Goal: Information Seeking & Learning: Check status

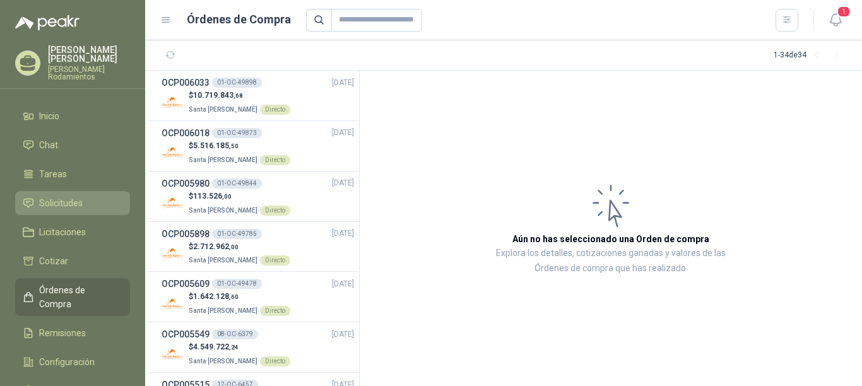
click at [71, 196] on span "Solicitudes" at bounding box center [61, 203] width 44 height 14
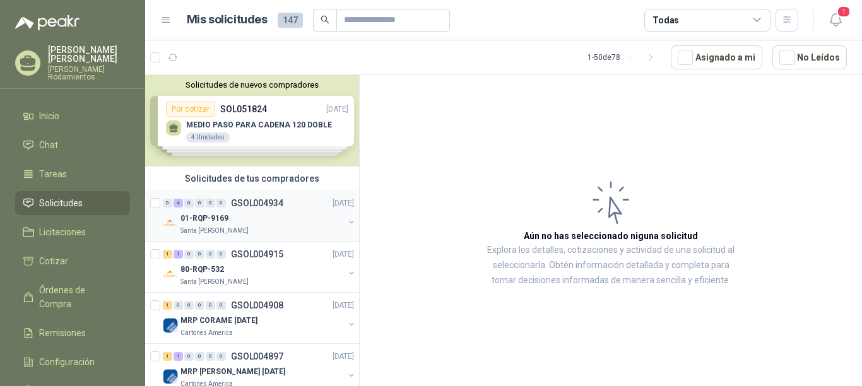
click at [261, 202] on p "GSOL004934" at bounding box center [257, 203] width 52 height 9
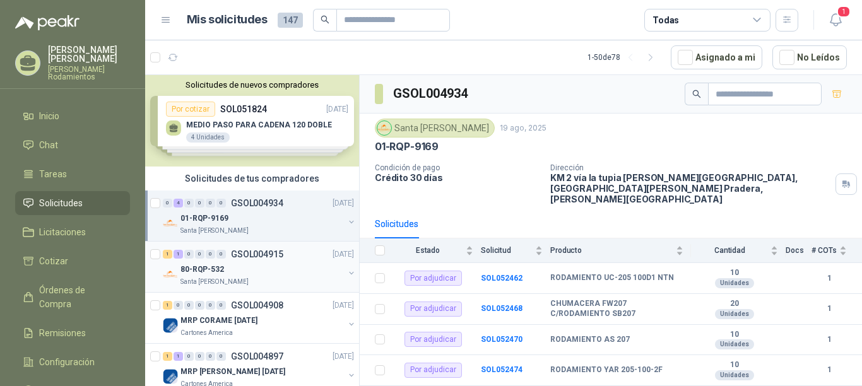
click at [269, 251] on p "GSOL004915" at bounding box center [257, 254] width 52 height 9
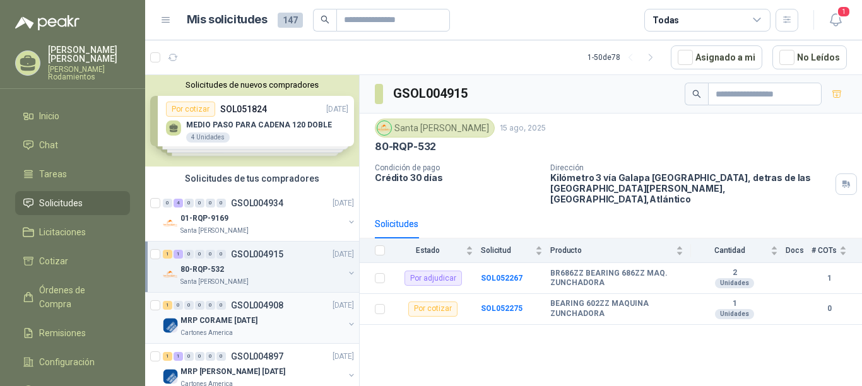
click at [273, 307] on p "GSOL004908" at bounding box center [257, 305] width 52 height 9
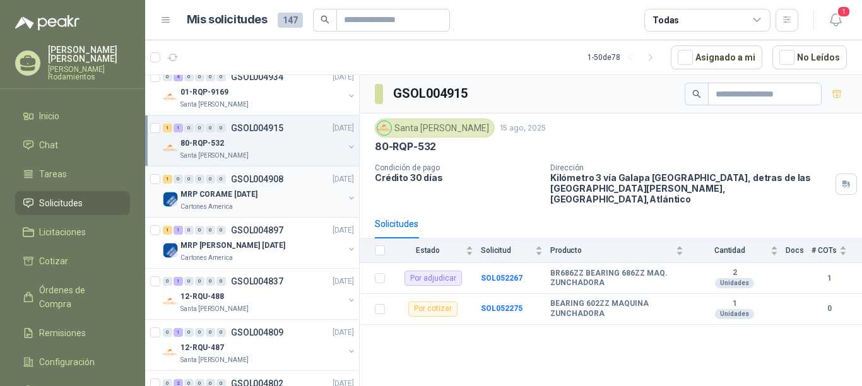
scroll to position [189, 0]
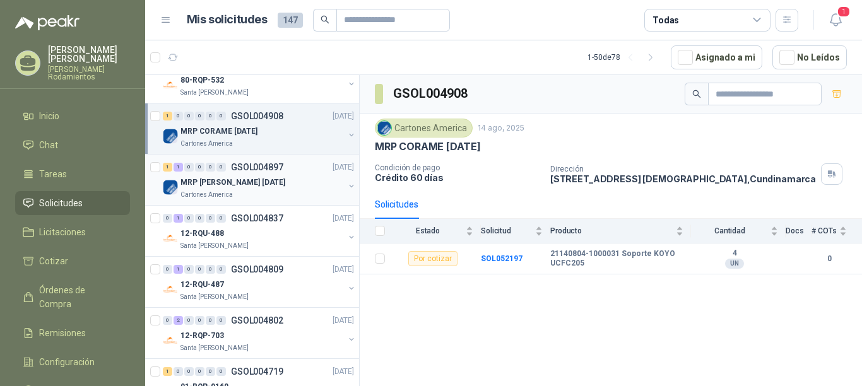
click at [266, 165] on p "GSOL004897" at bounding box center [257, 167] width 52 height 9
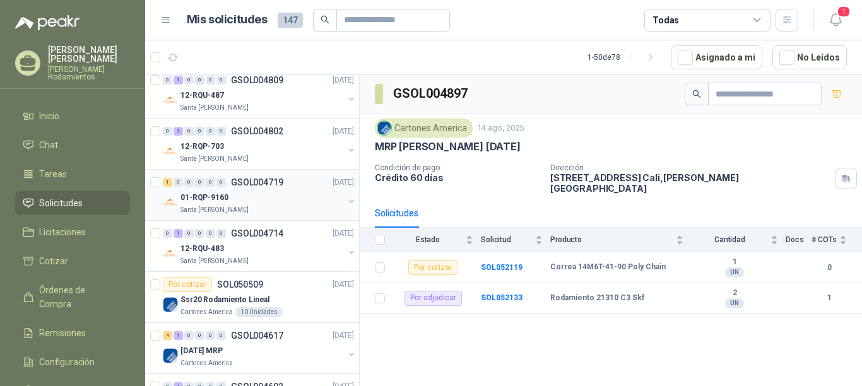
scroll to position [442, 0]
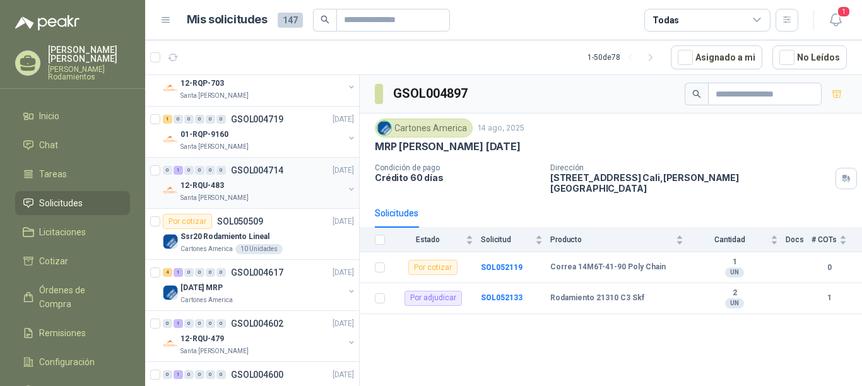
click at [283, 169] on p "GSOL004714" at bounding box center [257, 170] width 52 height 9
